Goal: Check status: Check status

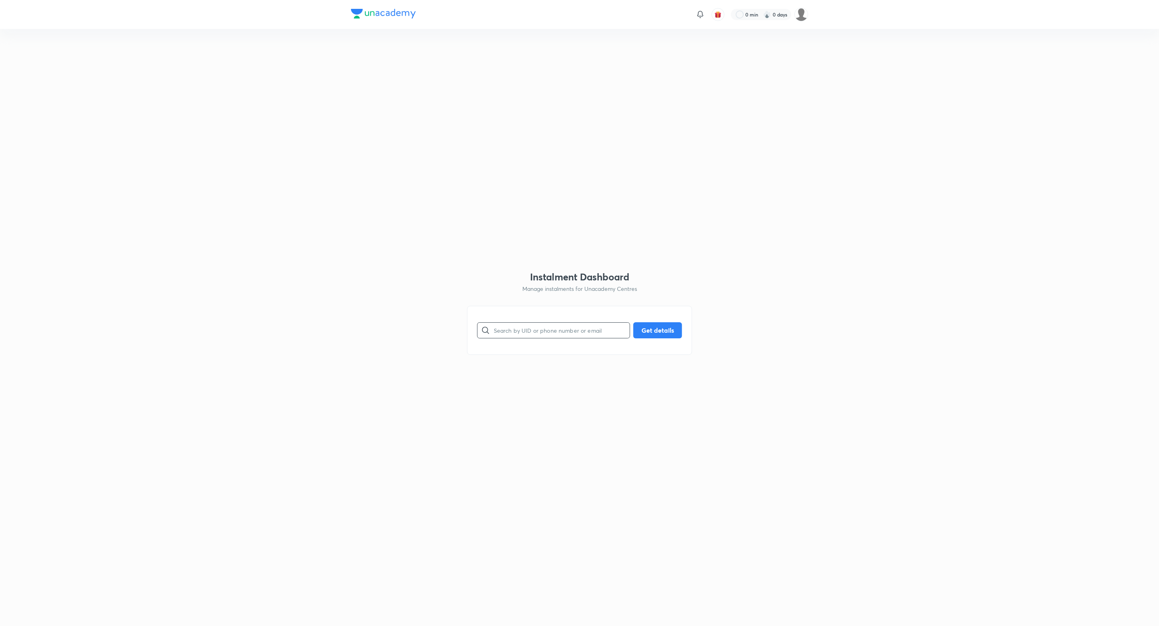
click at [537, 322] on input "text" at bounding box center [562, 330] width 136 height 21
paste input "A8PF8DCNOS"
type input "A8PF8DCNOS"
click at [658, 329] on button "Get details" at bounding box center [657, 329] width 49 height 16
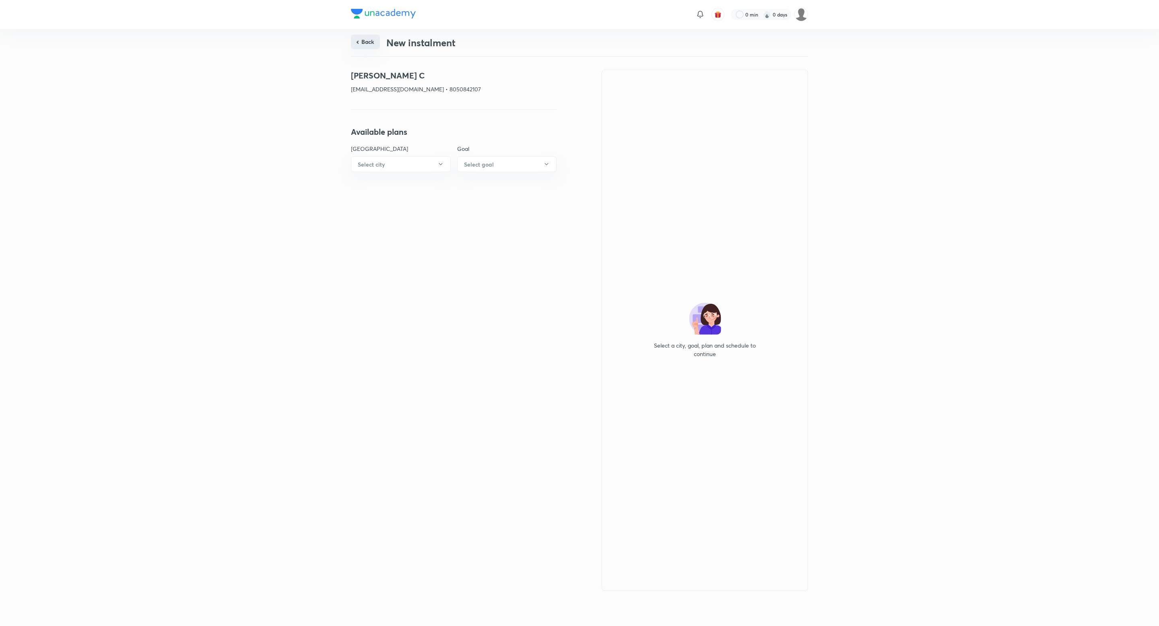
click at [364, 37] on button "Back" at bounding box center [365, 42] width 29 height 14
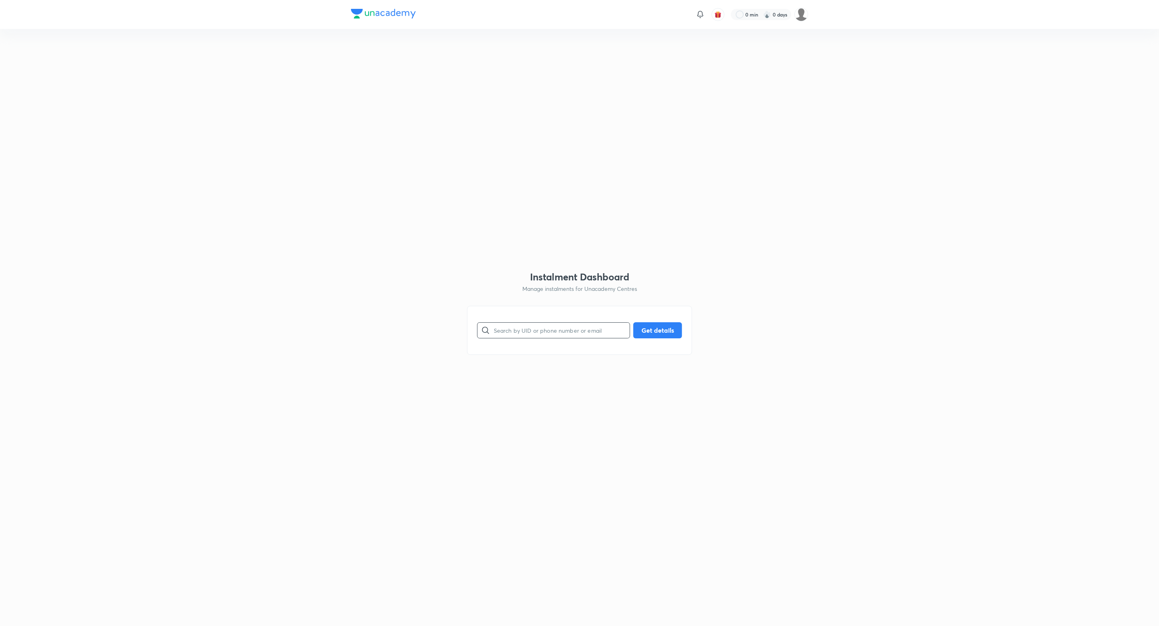
click at [547, 332] on input "text" at bounding box center [562, 330] width 136 height 21
paste input "6G1Y61JNP4"
type input "6G1Y61JNP4"
click at [663, 336] on button "Get details" at bounding box center [657, 329] width 49 height 16
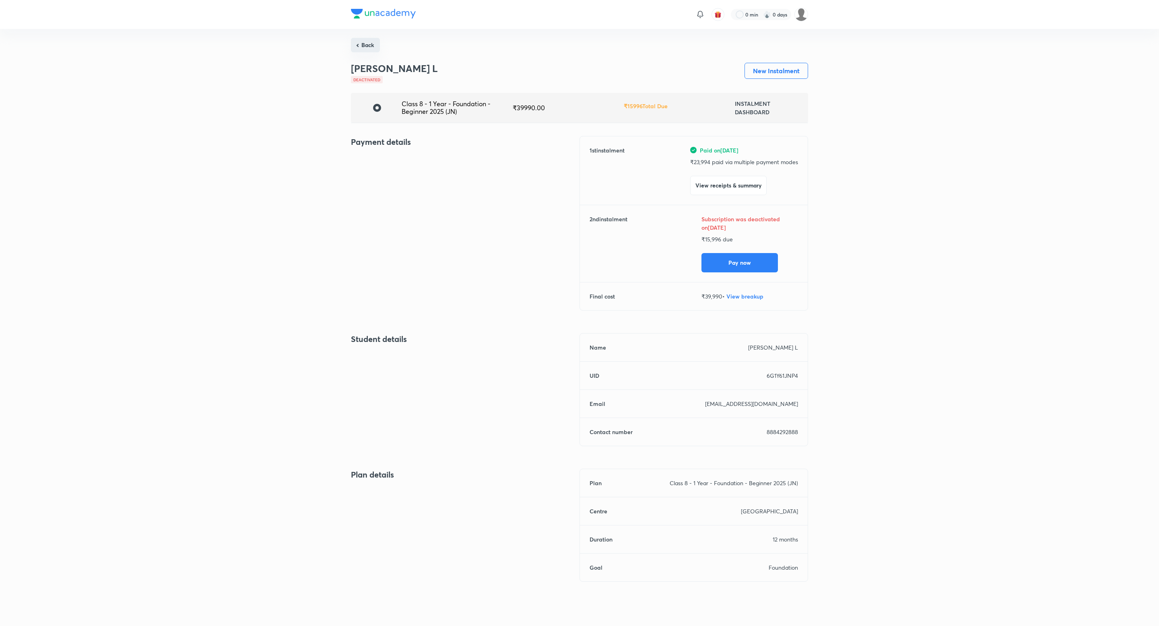
click at [353, 44] on button "Back" at bounding box center [365, 45] width 29 height 14
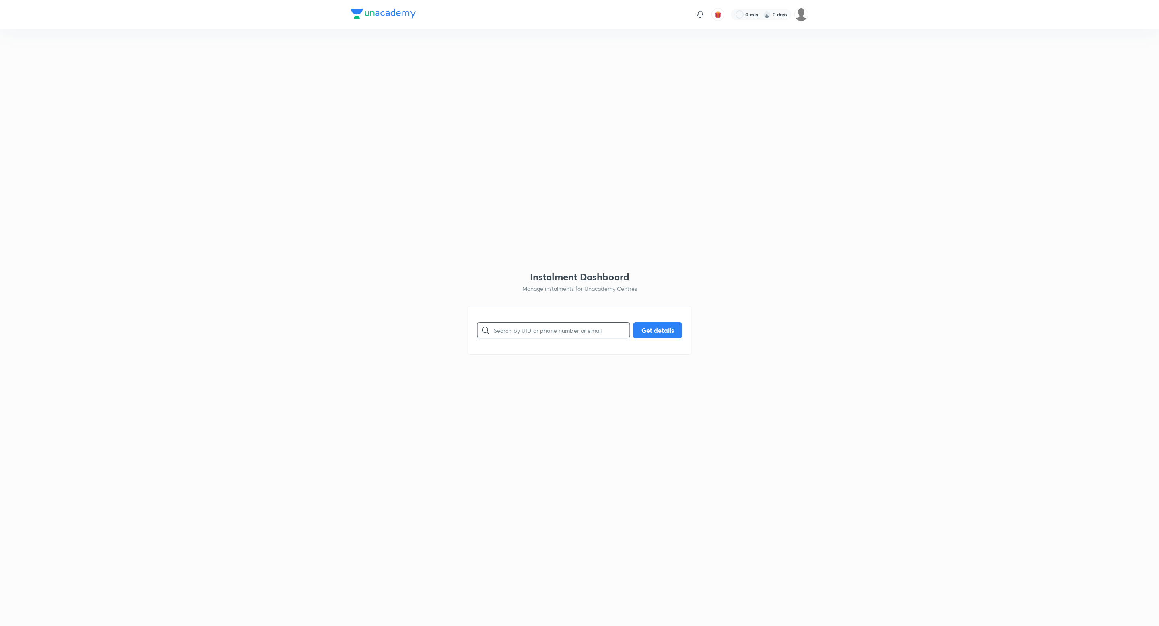
click at [520, 334] on input "text" at bounding box center [562, 330] width 136 height 21
paste input "CKEY1NJAN3"
type input "CKEY1NJAN3"
click at [653, 338] on div "CKEY1NJAN3 ​ Get details" at bounding box center [579, 330] width 205 height 16
click at [660, 329] on button "Get details" at bounding box center [657, 329] width 49 height 16
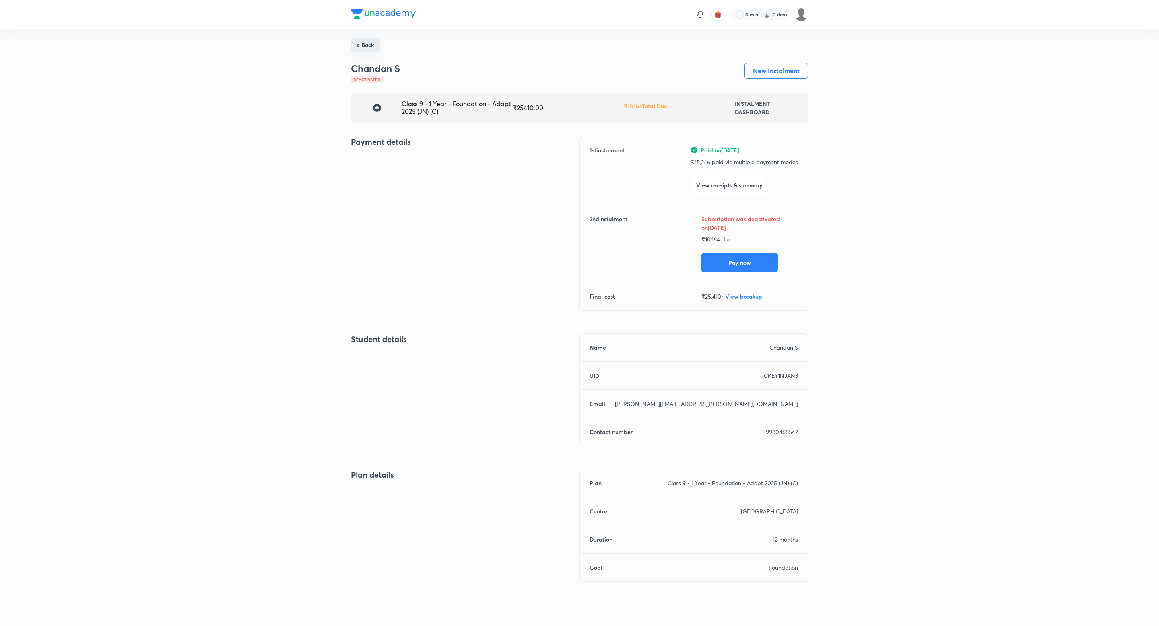
click at [370, 41] on button "Back" at bounding box center [365, 45] width 29 height 14
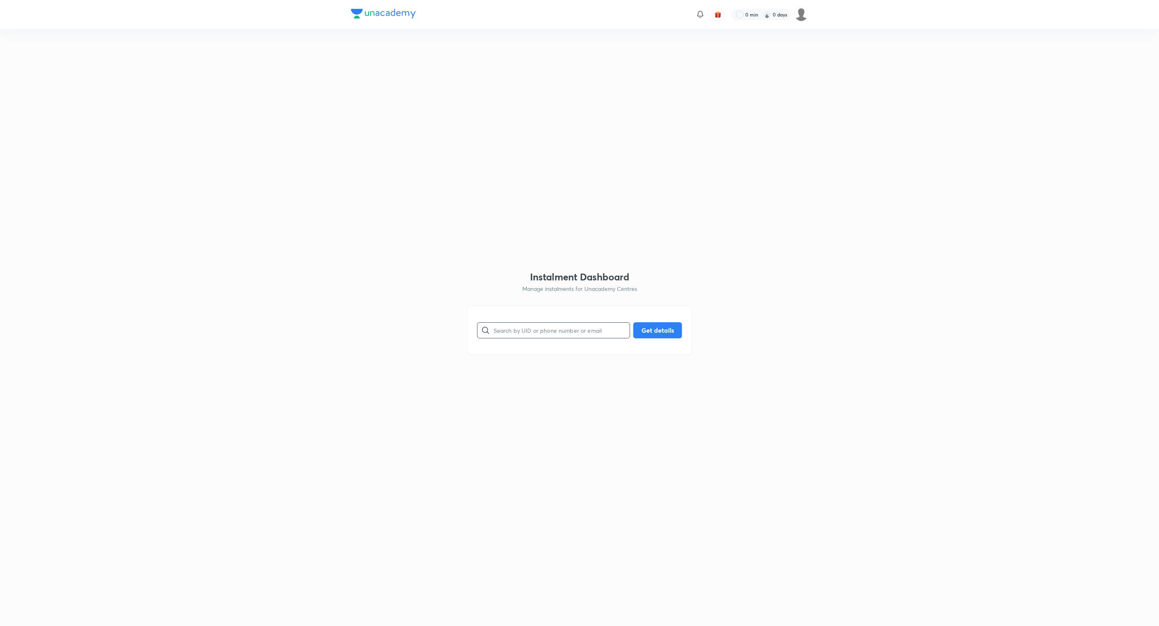
click at [542, 326] on input "text" at bounding box center [562, 330] width 136 height 21
paste input "6QIIOADKRD"
type input "6QIIOADKRD"
click at [660, 333] on button "Get details" at bounding box center [657, 329] width 49 height 16
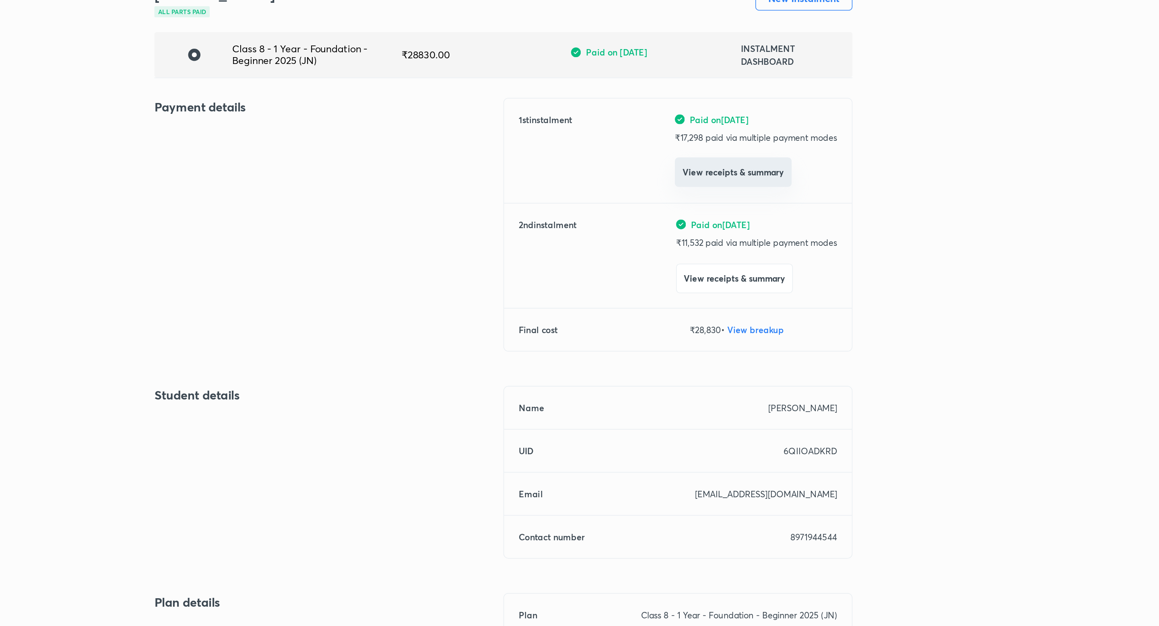
click at [721, 189] on button "View receipts & summary" at bounding box center [730, 184] width 76 height 19
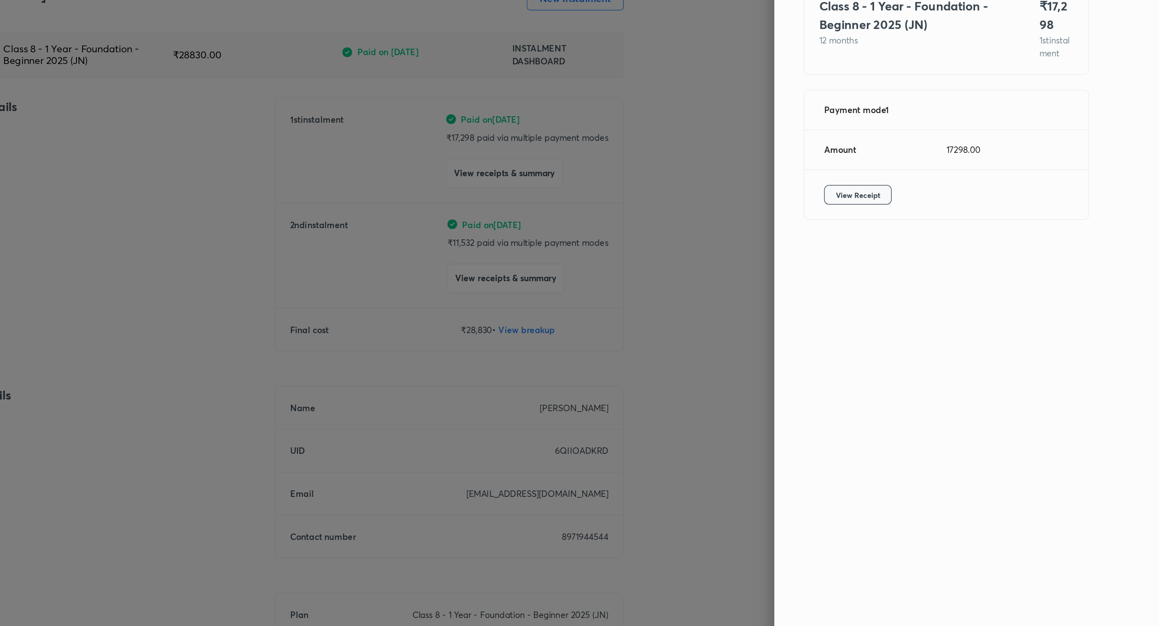
click at [949, 204] on span "View Receipt" at bounding box center [961, 200] width 29 height 8
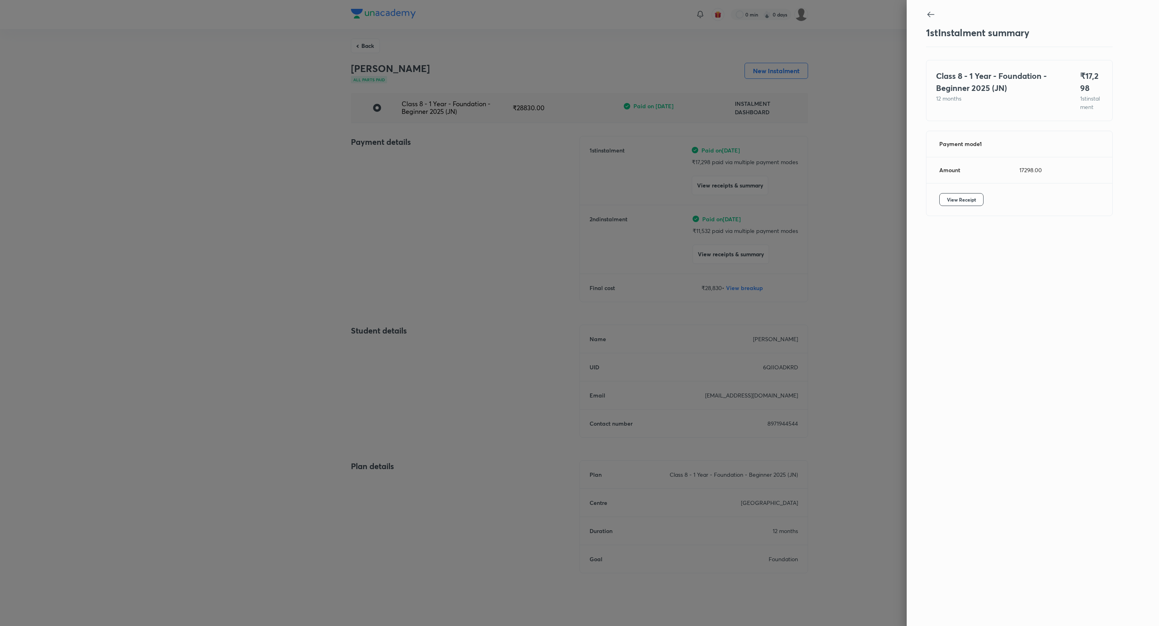
click at [930, 16] on icon at bounding box center [930, 15] width 7 height 6
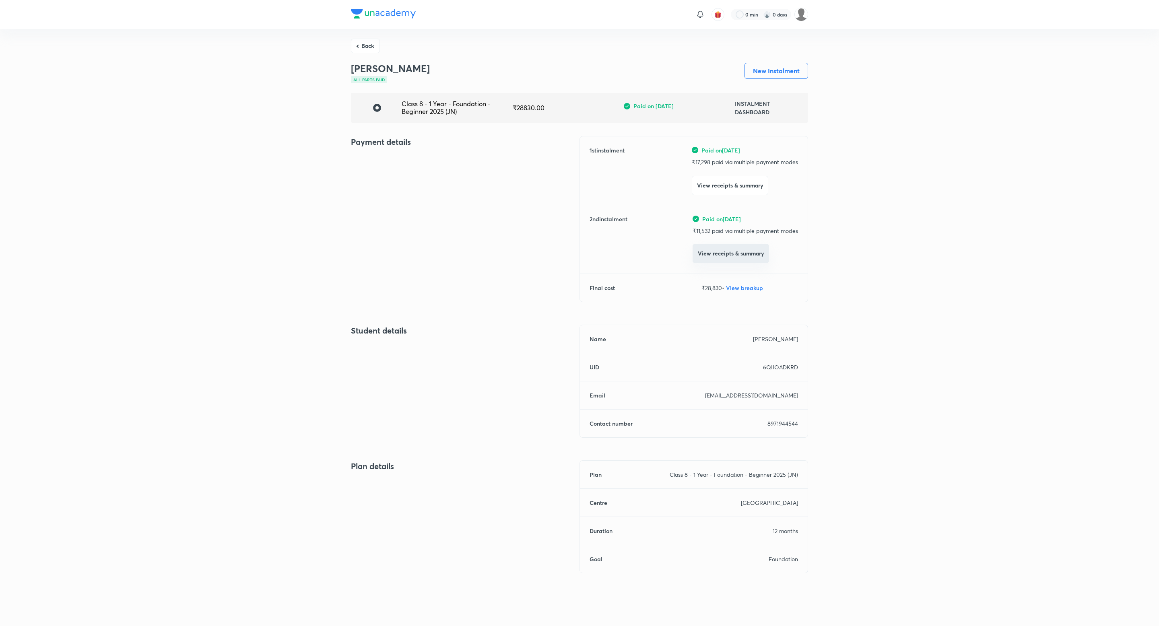
click at [729, 259] on button "View receipts & summary" at bounding box center [730, 253] width 76 height 19
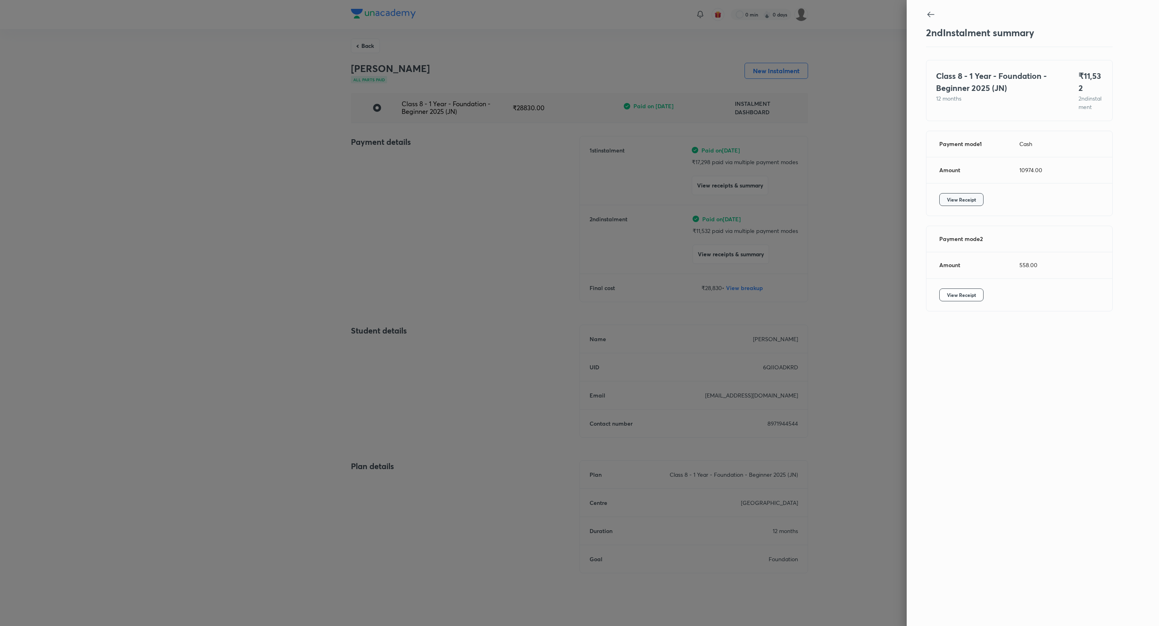
click at [956, 204] on span "View Receipt" at bounding box center [961, 200] width 29 height 8
click at [952, 296] on button "View Receipt" at bounding box center [961, 294] width 44 height 13
click at [926, 19] on icon at bounding box center [931, 15] width 10 height 10
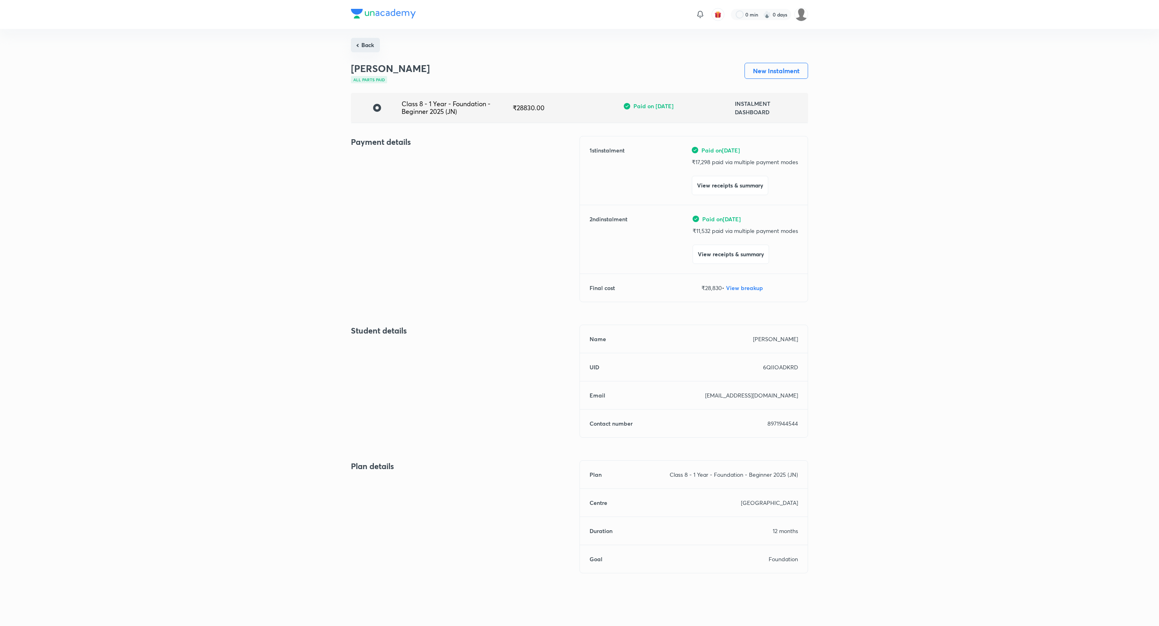
click at [370, 48] on button "Back" at bounding box center [365, 45] width 29 height 14
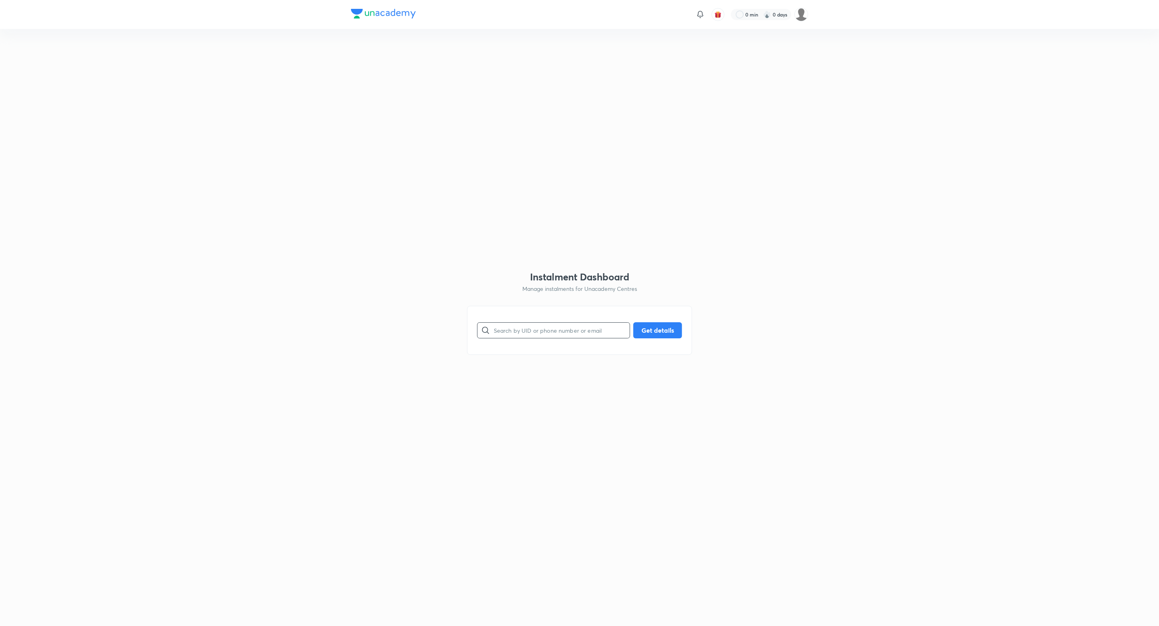
click at [506, 329] on input "text" at bounding box center [562, 330] width 136 height 21
paste input "7S87LI1ZYQ"
type input "7S87LI1ZYQ"
click at [655, 329] on button "Get details" at bounding box center [657, 329] width 49 height 16
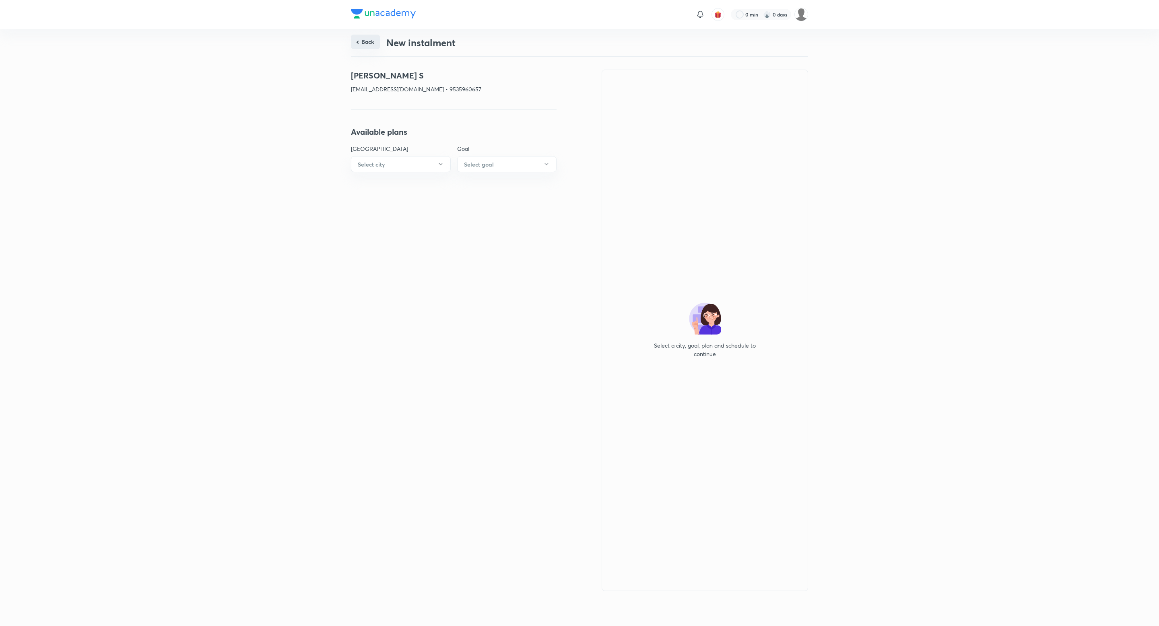
click at [362, 40] on button "Back" at bounding box center [365, 42] width 29 height 14
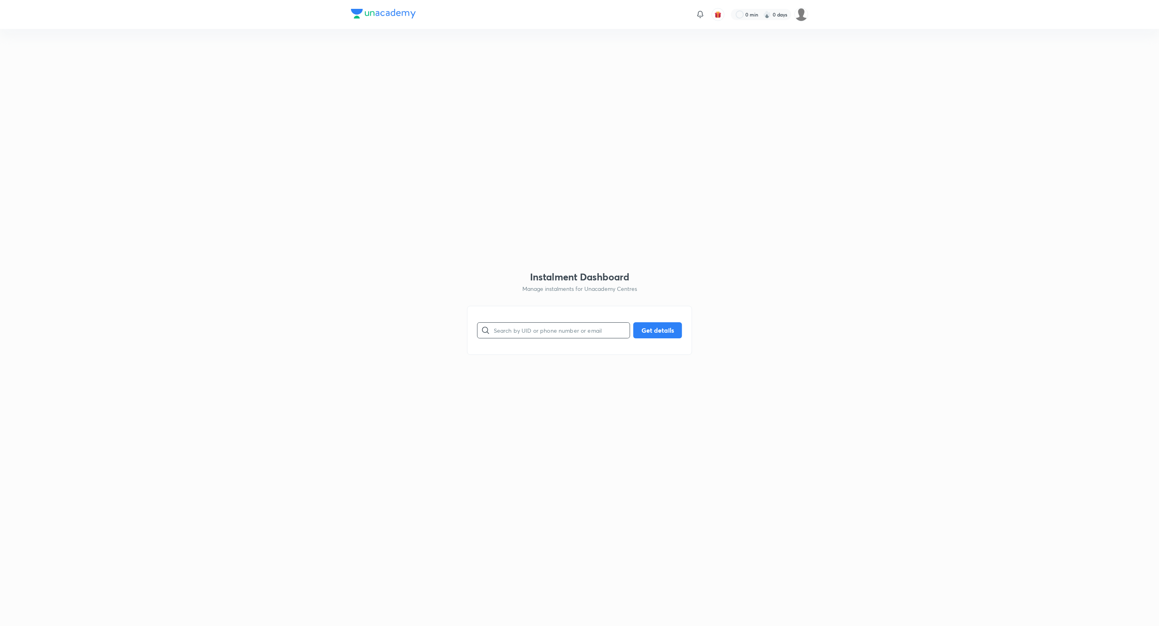
click at [520, 332] on input "text" at bounding box center [562, 330] width 136 height 21
paste input "7S87LI1ZYQ"
type input "7S87LI1ZYQ"
click at [655, 327] on button "Get details" at bounding box center [657, 329] width 49 height 16
